Goal: Transaction & Acquisition: Purchase product/service

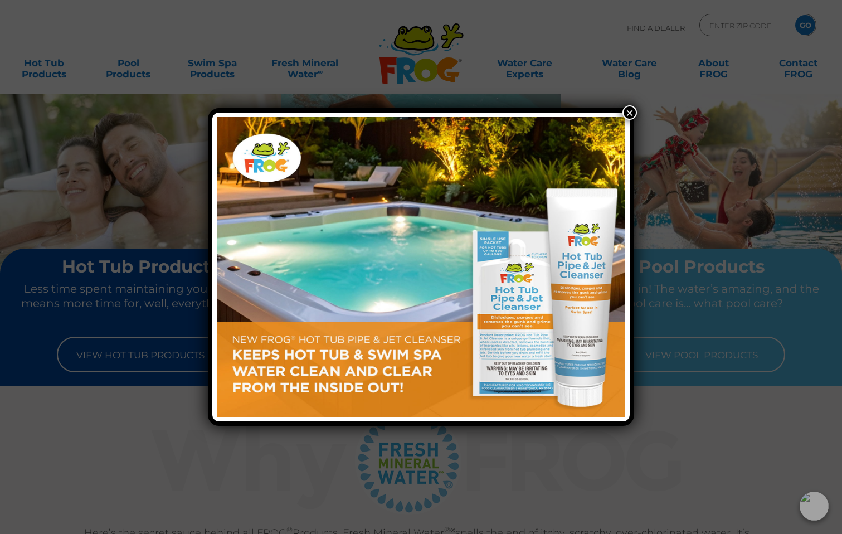
click at [631, 109] on button "×" at bounding box center [630, 112] width 14 height 14
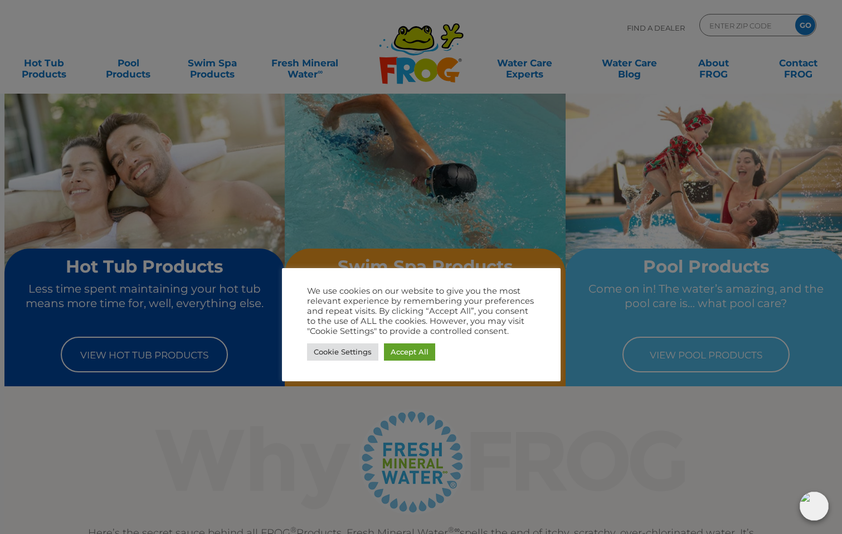
click at [514, 261] on div at bounding box center [421, 267] width 842 height 534
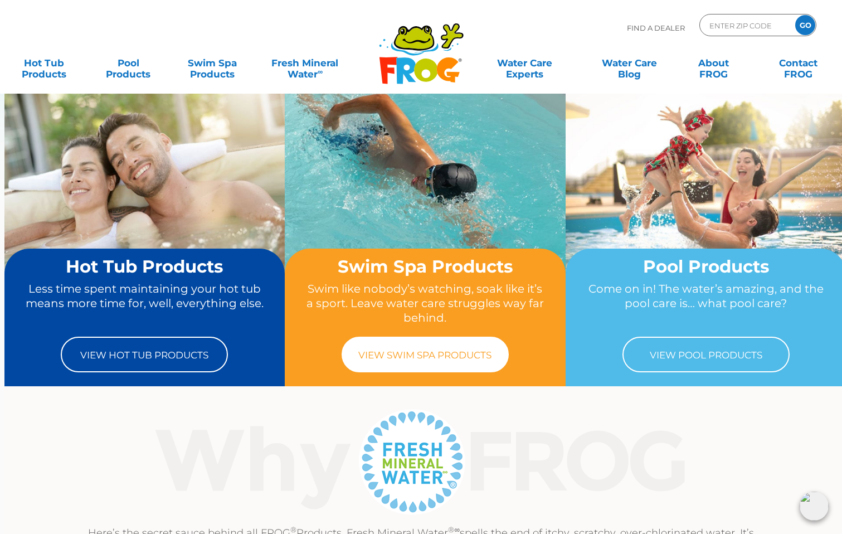
click at [473, 352] on link "View Swim Spa Products" at bounding box center [425, 355] width 167 height 36
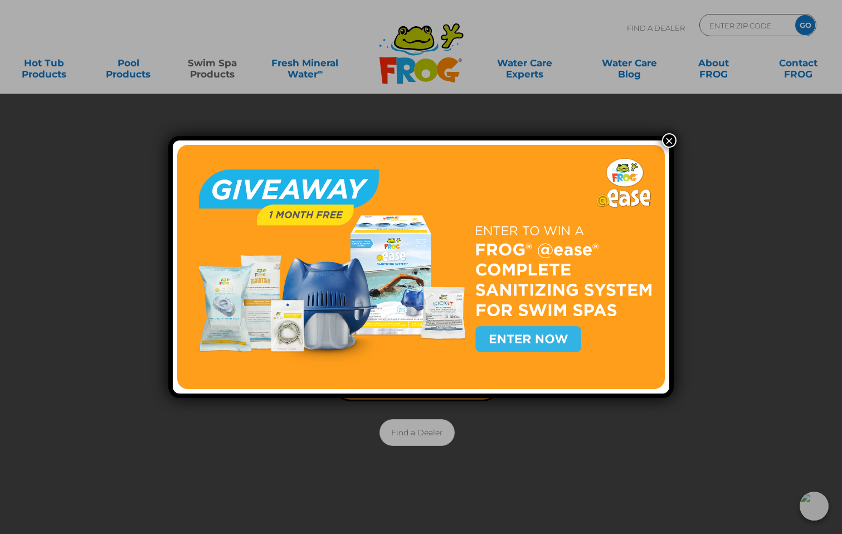
click at [670, 145] on button "×" at bounding box center [669, 140] width 14 height 14
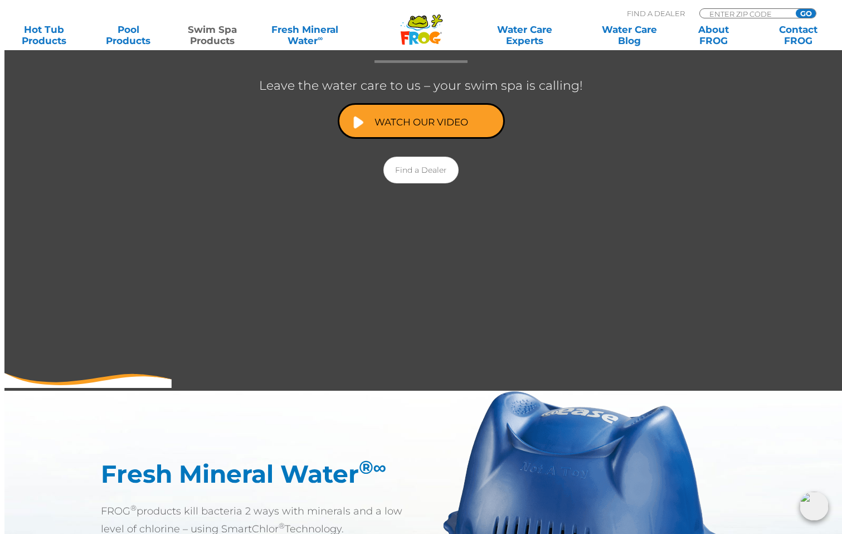
scroll to position [179, 0]
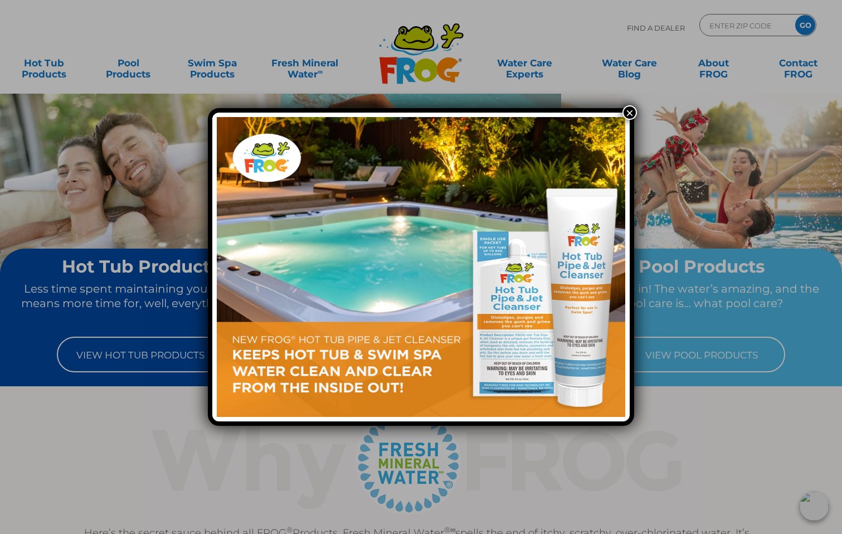
click at [153, 348] on div "×" at bounding box center [421, 267] width 842 height 534
click at [629, 110] on button "×" at bounding box center [630, 112] width 14 height 14
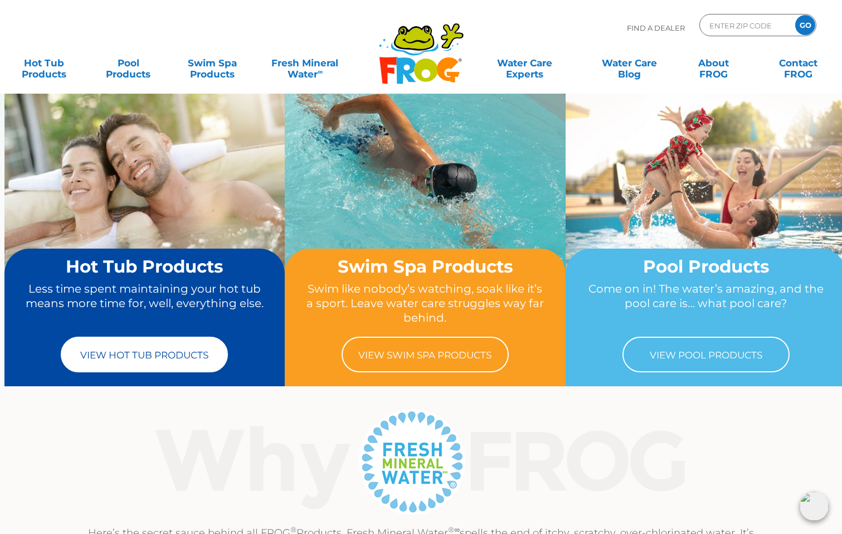
click at [188, 344] on link "View Hot Tub Products" at bounding box center [144, 355] width 167 height 36
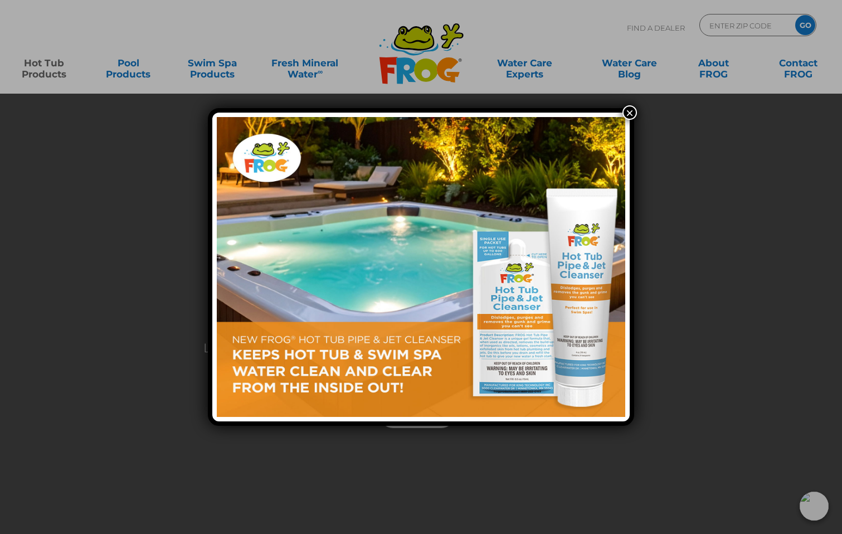
click at [628, 116] on button "×" at bounding box center [630, 112] width 14 height 14
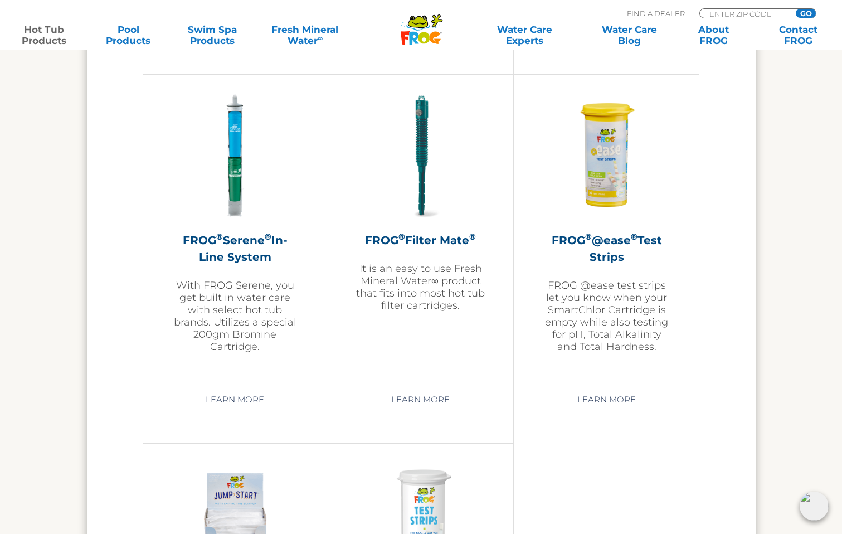
scroll to position [2301, 0]
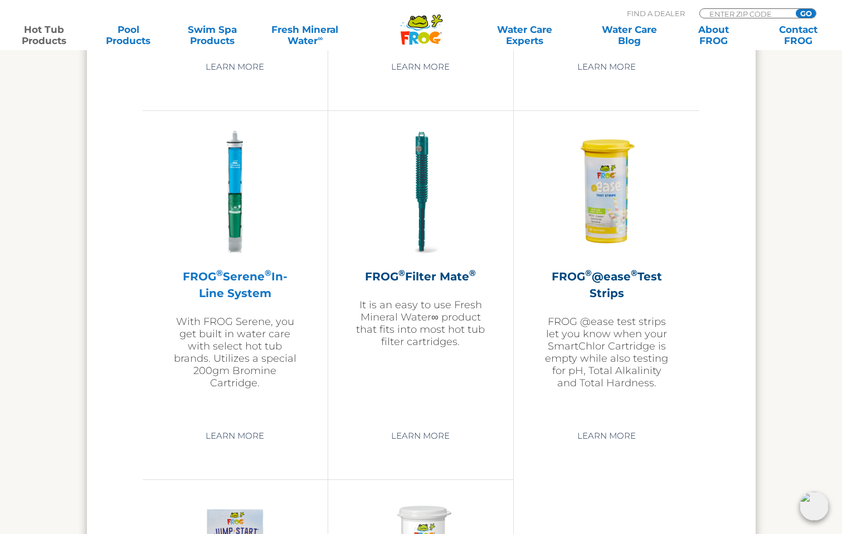
click at [240, 290] on h2 "FROG ® Serene ® In-Line System" at bounding box center [235, 284] width 129 height 33
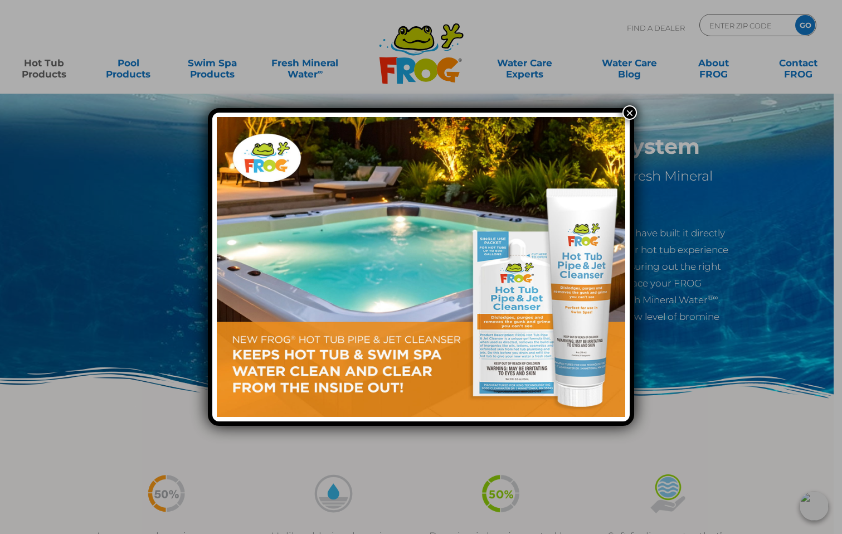
drag, startPoint x: 716, startPoint y: 145, endPoint x: 602, endPoint y: 130, distance: 114.7
click at [602, 130] on div "×" at bounding box center [421, 267] width 842 height 534
click at [629, 116] on button "×" at bounding box center [630, 112] width 14 height 14
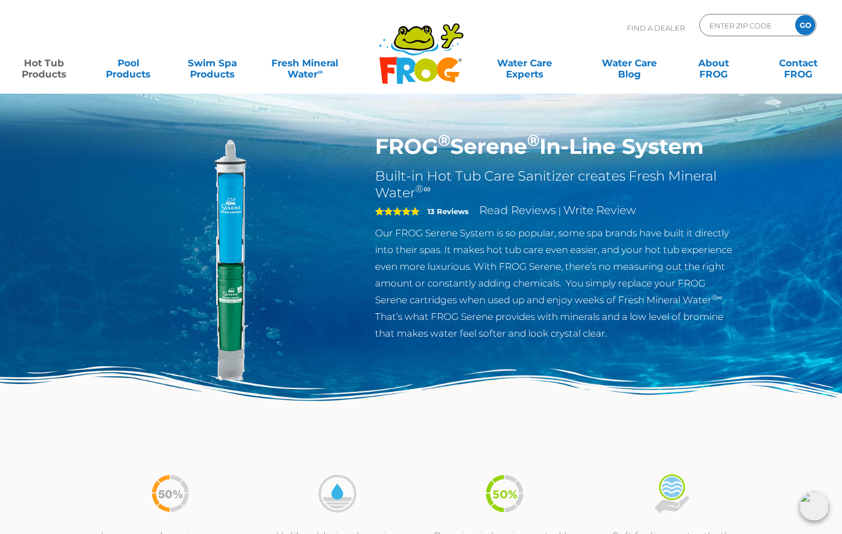
drag, startPoint x: 709, startPoint y: 149, endPoint x: 375, endPoint y: 148, distance: 333.9
click at [375, 148] on h1 "FROG ® Serene ® In-Line System" at bounding box center [557, 147] width 364 height 26
copy h1 "FROG ® Serene ® In-Line System"
